Goal: Information Seeking & Learning: Learn about a topic

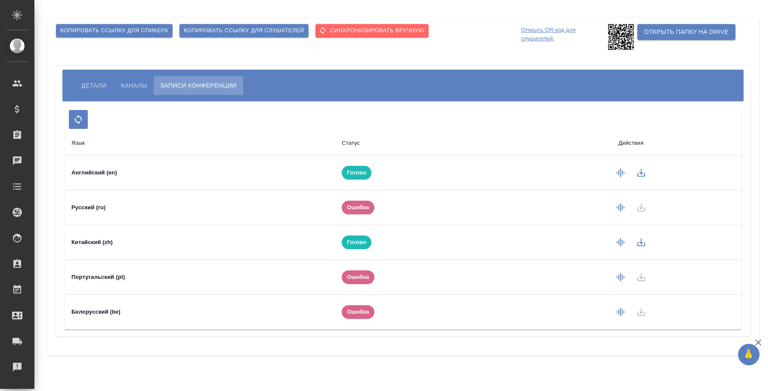
click at [90, 77] on button "Детали" at bounding box center [94, 85] width 38 height 19
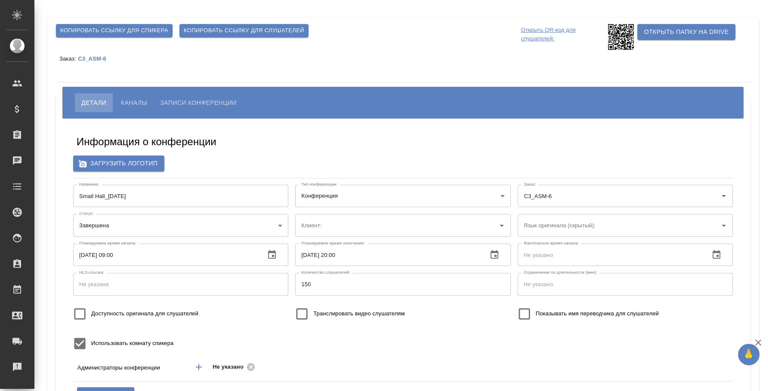
type input "Плеханова Мария"
type input "Белорусский"
type input "ООО «Агентство стратегического маркетинга»"
click at [173, 101] on span "Записи конференции" at bounding box center [198, 103] width 76 height 10
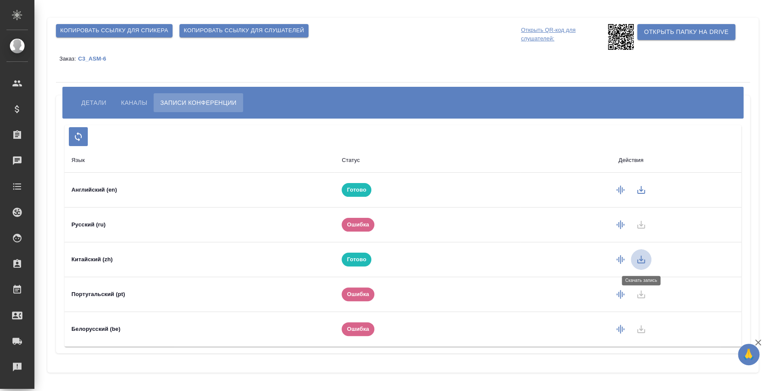
click at [639, 262] on icon "button" at bounding box center [641, 260] width 10 height 10
click at [124, 102] on span "Каналы" at bounding box center [134, 103] width 26 height 10
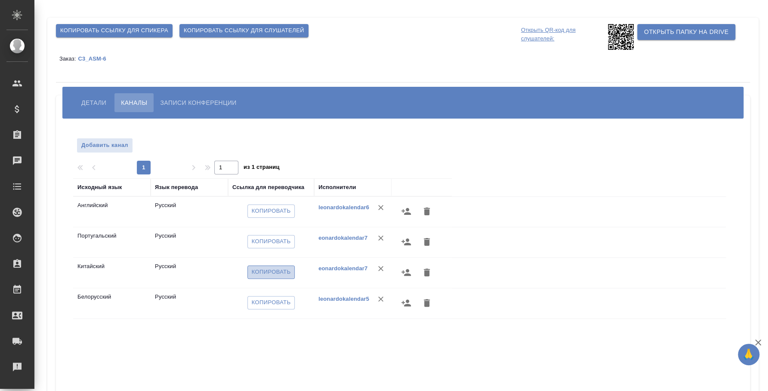
click at [286, 268] on span "Копировать" at bounding box center [271, 273] width 39 height 10
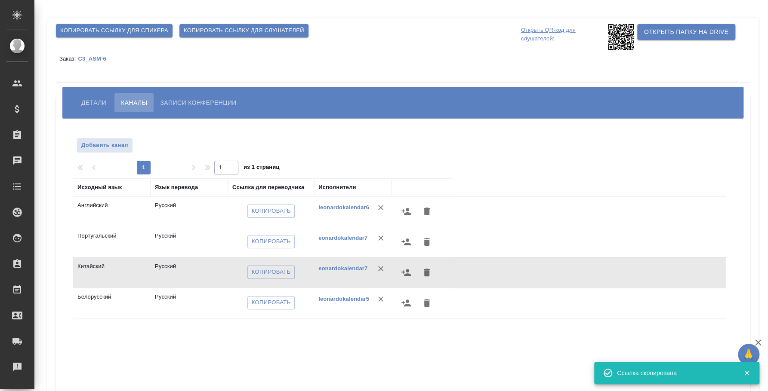
click at [194, 103] on span "Записи конференции" at bounding box center [198, 103] width 76 height 10
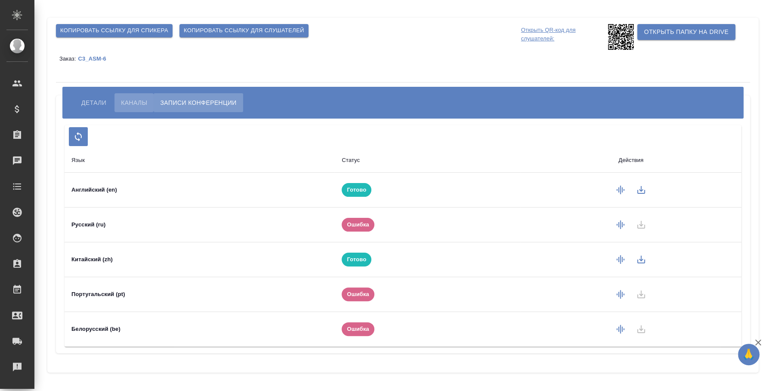
click at [130, 98] on span "Каналы" at bounding box center [134, 103] width 26 height 10
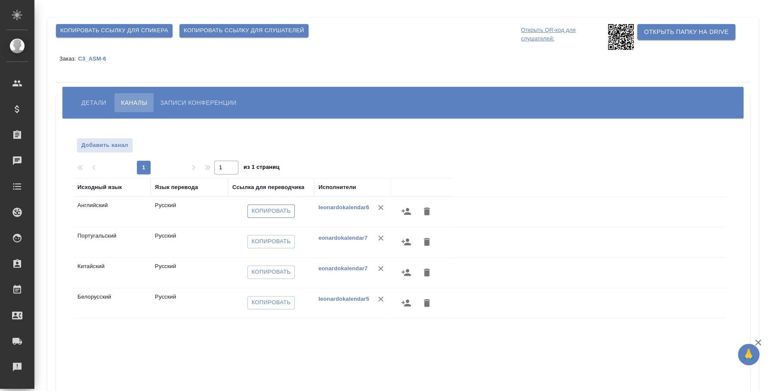
click at [289, 213] on span "Копировать" at bounding box center [271, 211] width 39 height 10
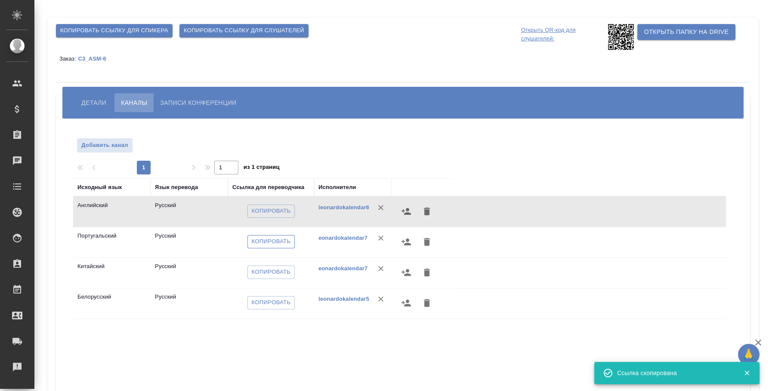
click at [285, 246] on span "Копировать" at bounding box center [271, 242] width 39 height 10
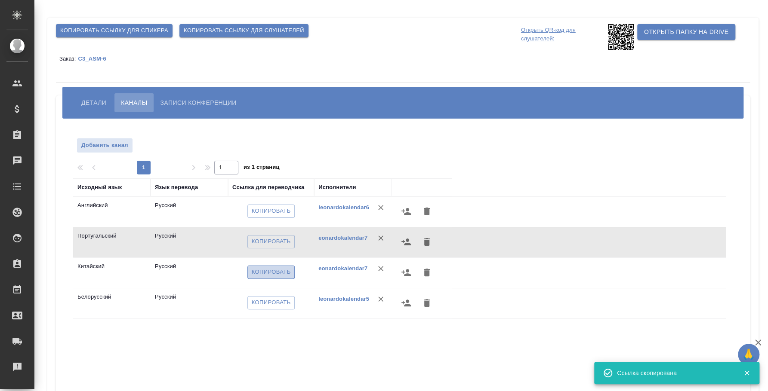
click at [269, 266] on button "Копировать" at bounding box center [271, 272] width 48 height 13
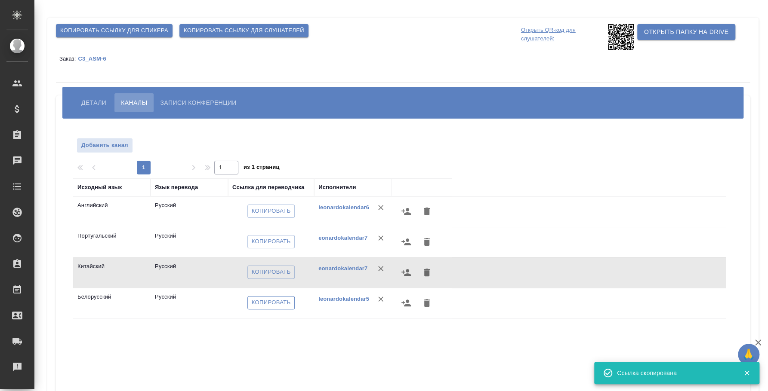
click at [286, 302] on span "Копировать" at bounding box center [271, 303] width 39 height 10
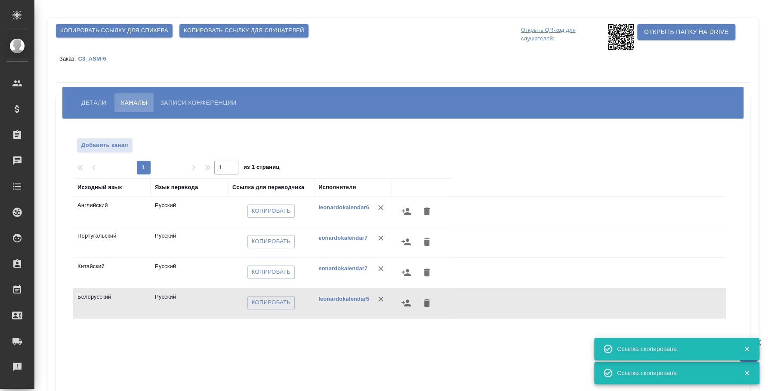
click at [214, 100] on span "Записи конференции" at bounding box center [198, 103] width 76 height 10
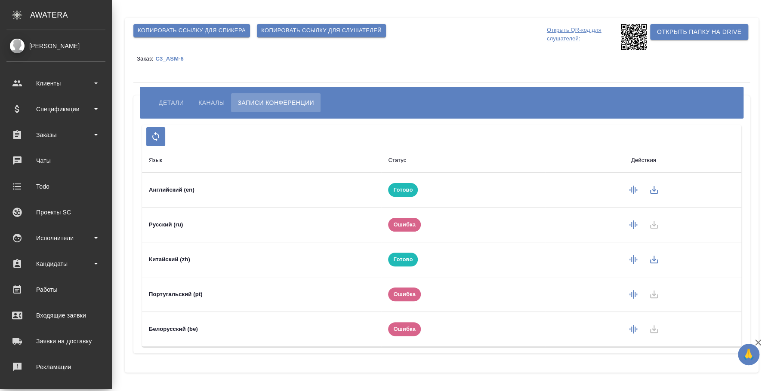
scroll to position [79, 0]
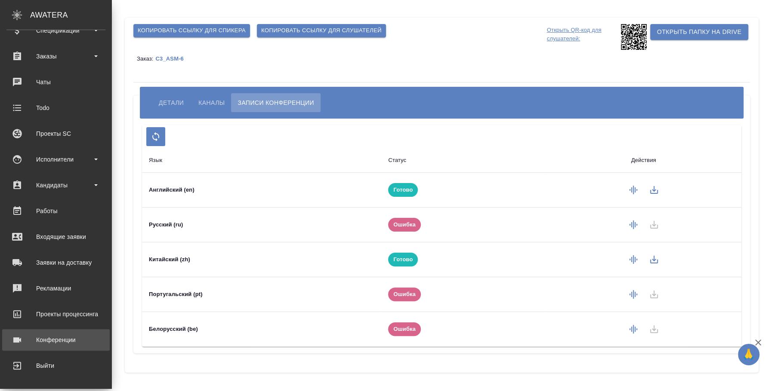
click at [74, 331] on div ".cls-1 fill:#fff; AWATERA Fedotova Irina Клиенты Спецификации Заказы 0 Чаты Tod…" at bounding box center [384, 195] width 768 height 391
click at [59, 338] on div "Конференции" at bounding box center [55, 340] width 99 height 13
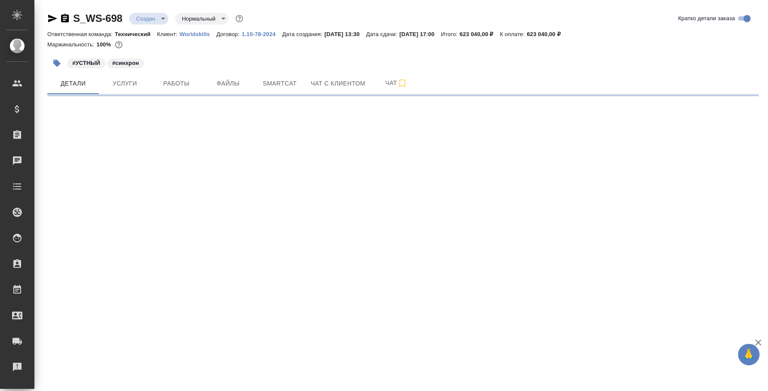
select select "RU"
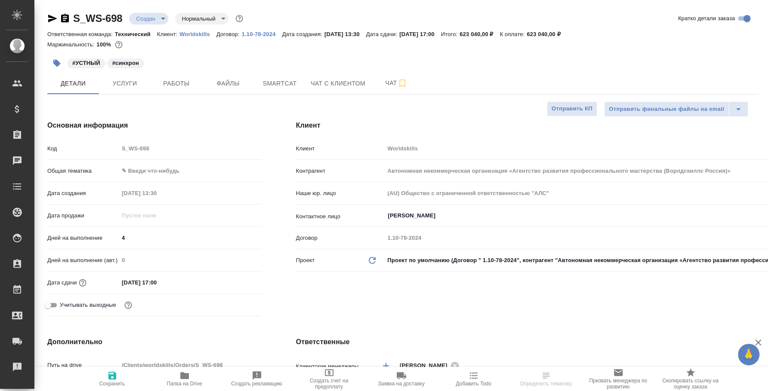
type textarea "x"
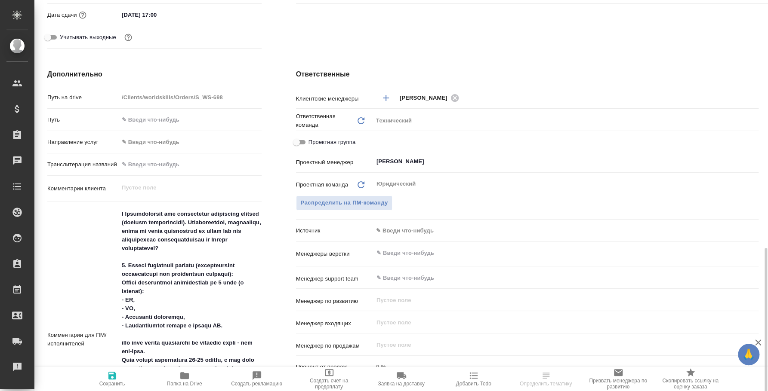
scroll to position [483, 0]
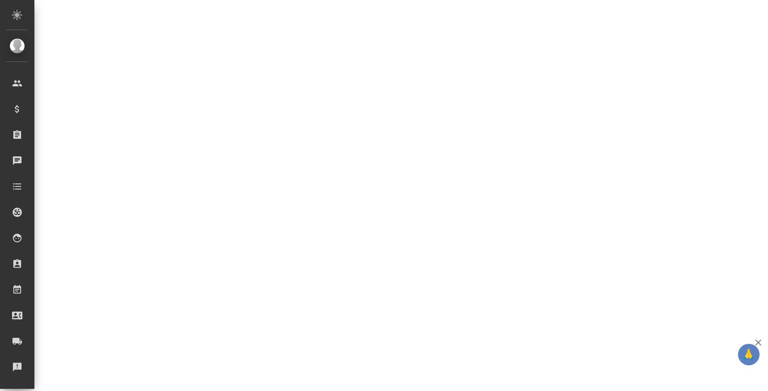
select select "RU"
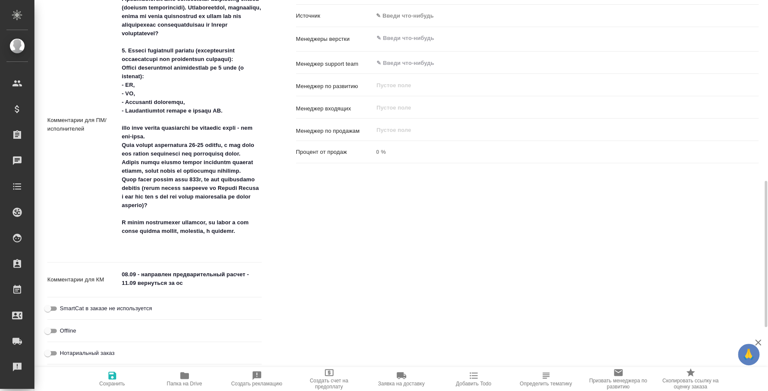
type textarea "x"
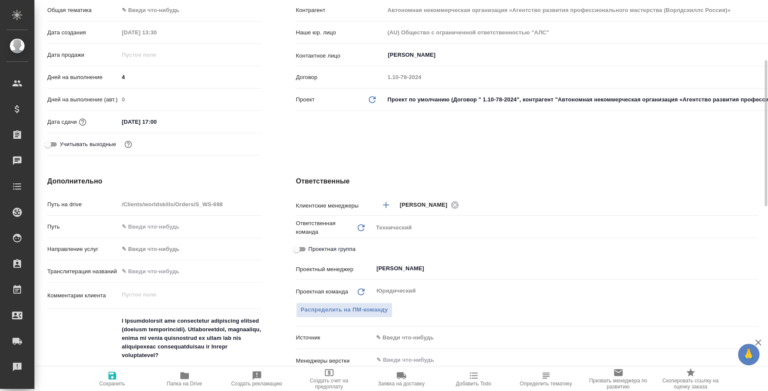
scroll to position [0, 0]
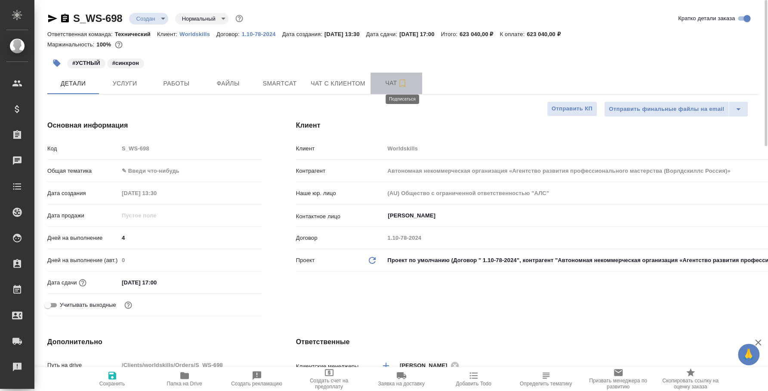
click at [398, 86] on icon "button" at bounding box center [402, 83] width 10 height 10
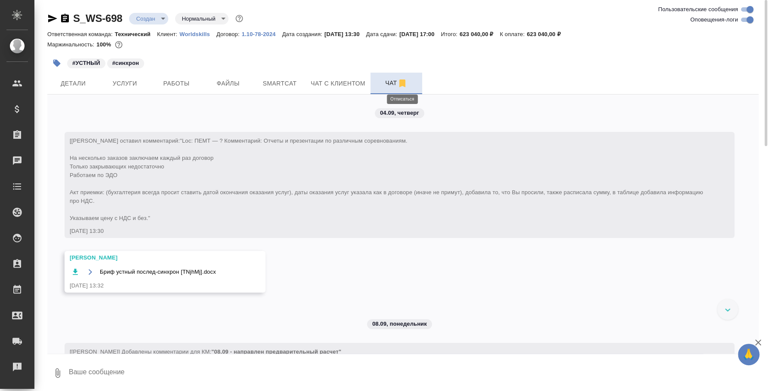
scroll to position [72, 0]
